Goal: Task Accomplishment & Management: Use online tool/utility

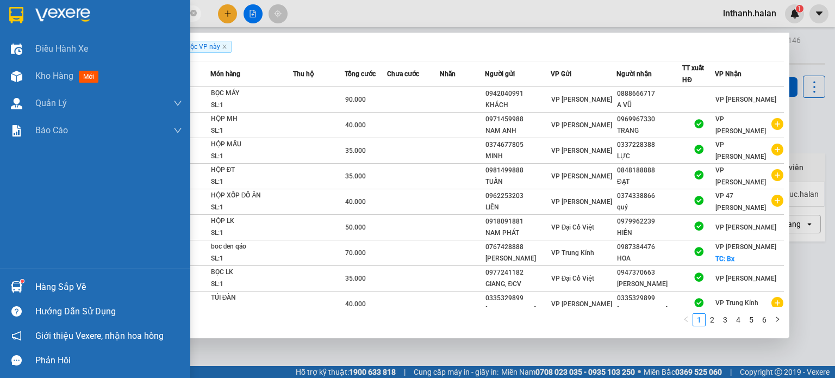
click at [13, 283] on img at bounding box center [16, 286] width 11 height 11
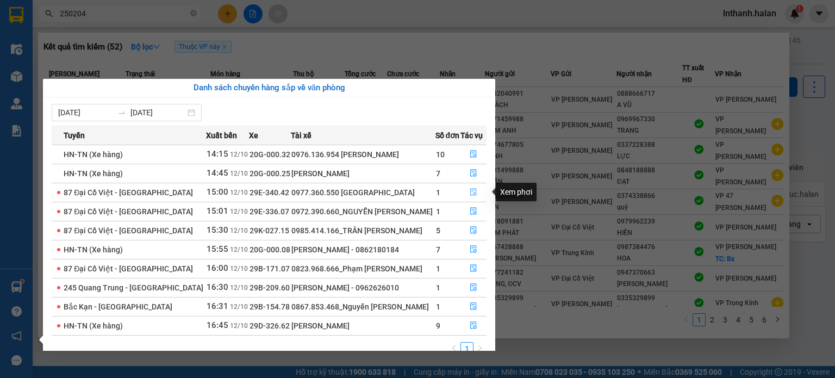
click at [473, 195] on icon "file-done" at bounding box center [474, 192] width 8 height 8
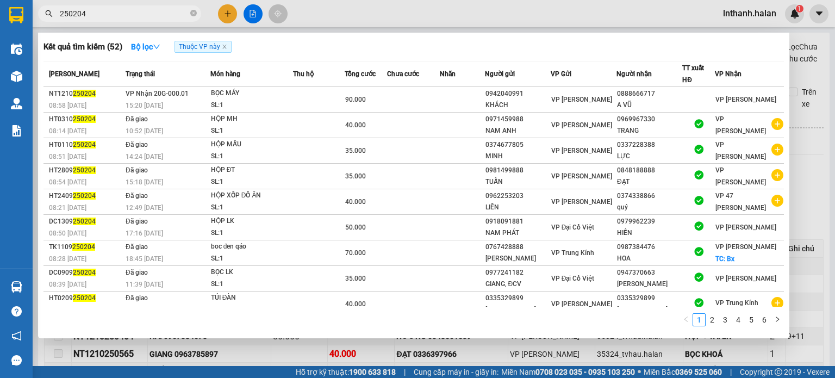
click at [485, 17] on div at bounding box center [417, 189] width 835 height 378
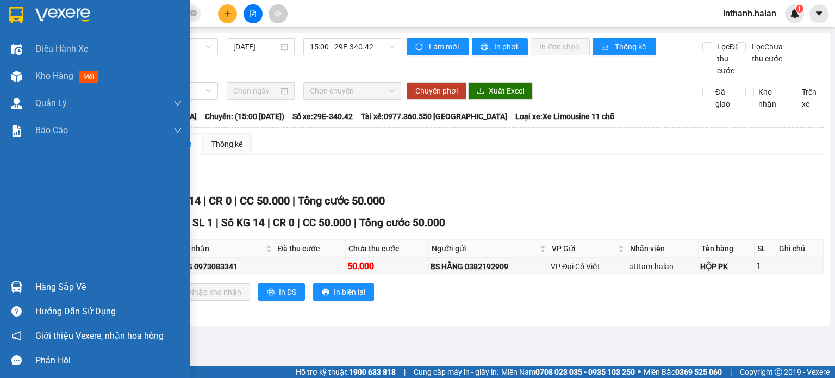
click at [18, 282] on img at bounding box center [16, 286] width 11 height 11
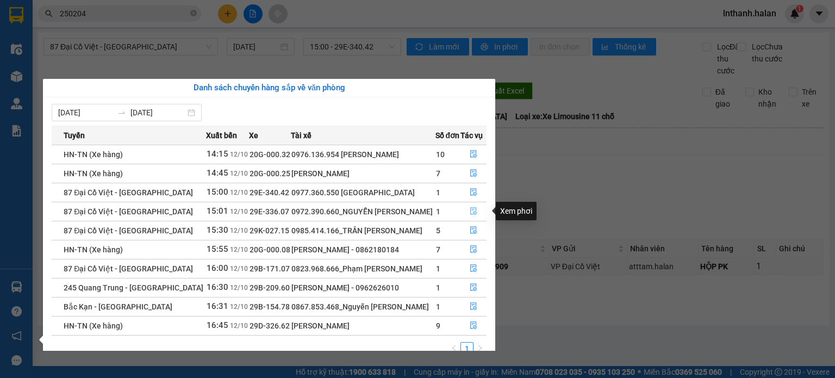
click at [470, 211] on icon "file-done" at bounding box center [474, 211] width 8 height 8
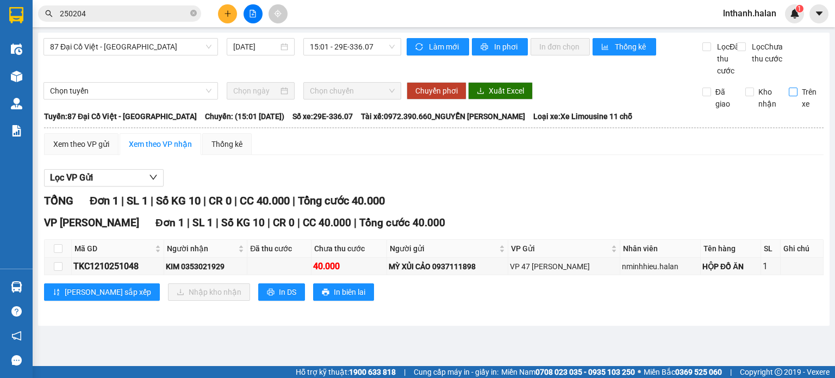
click at [797, 96] on input "Trên xe" at bounding box center [793, 92] width 9 height 9
checkbox input "true"
click at [54, 271] on input "checkbox" at bounding box center [58, 266] width 9 height 9
checkbox input "true"
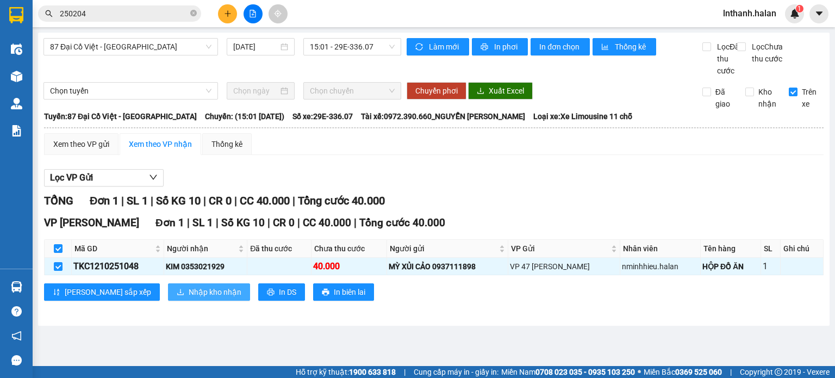
click at [189, 298] on span "Nhập kho nhận" at bounding box center [215, 292] width 53 height 12
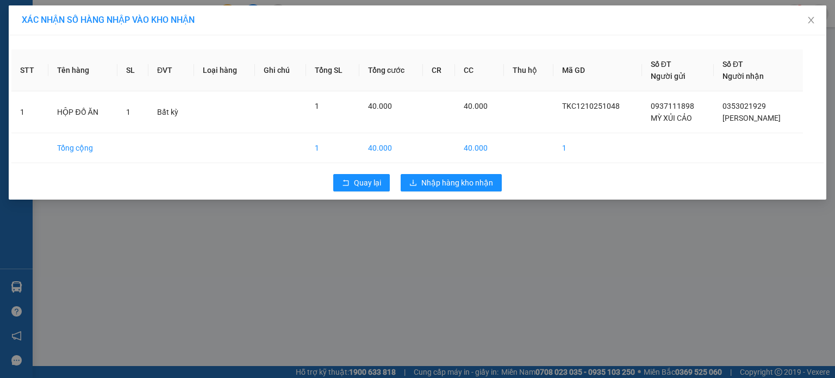
click at [461, 193] on div "Quay lại Nhập hàng kho nhận" at bounding box center [417, 183] width 812 height 28
click at [461, 186] on span "Nhập hàng kho nhận" at bounding box center [457, 183] width 72 height 12
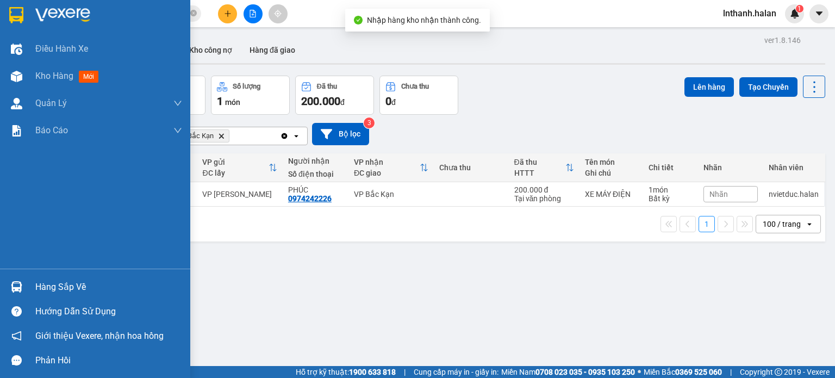
click at [11, 288] on img at bounding box center [16, 286] width 11 height 11
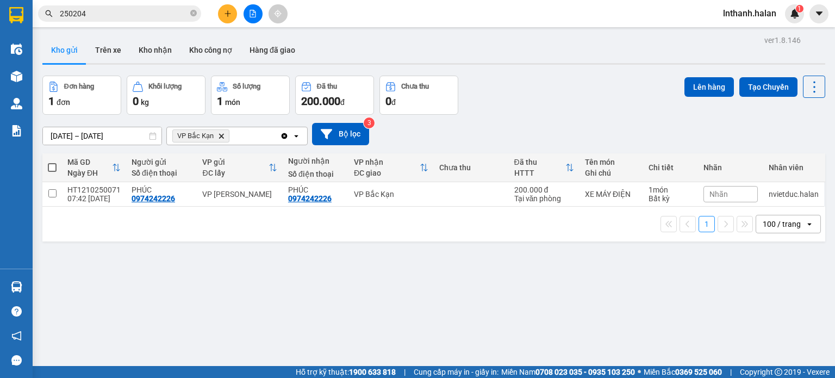
click at [553, 98] on section "Kết quả tìm kiếm ( 52 ) Bộ lọc Thuộc VP này [PERSON_NAME] thái Món hàng Thu hộ …" at bounding box center [417, 189] width 835 height 378
